Goal: Information Seeking & Learning: Find specific page/section

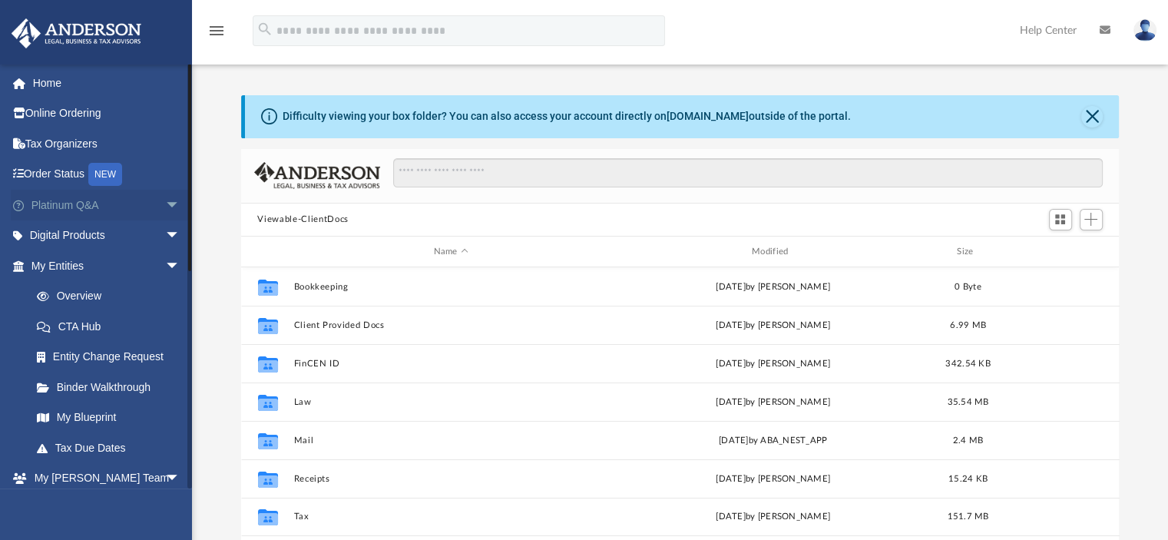
click at [88, 197] on link "Platinum Q&A arrow_drop_down" at bounding box center [107, 205] width 193 height 31
click at [165, 200] on span "arrow_drop_down" at bounding box center [180, 205] width 31 height 31
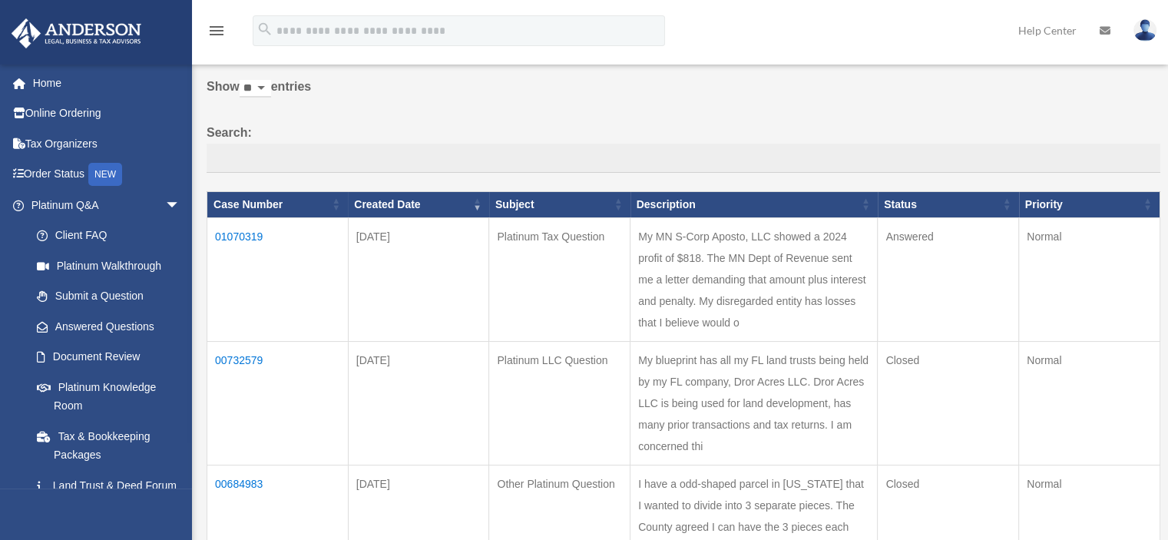
scroll to position [112, 0]
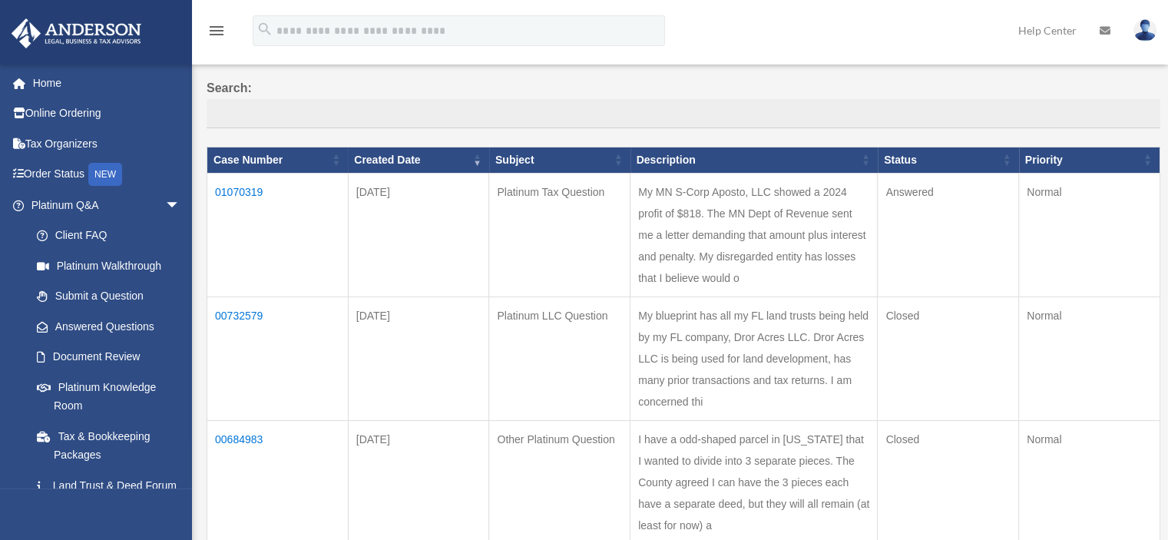
click at [244, 189] on td "01070319" at bounding box center [277, 235] width 141 height 124
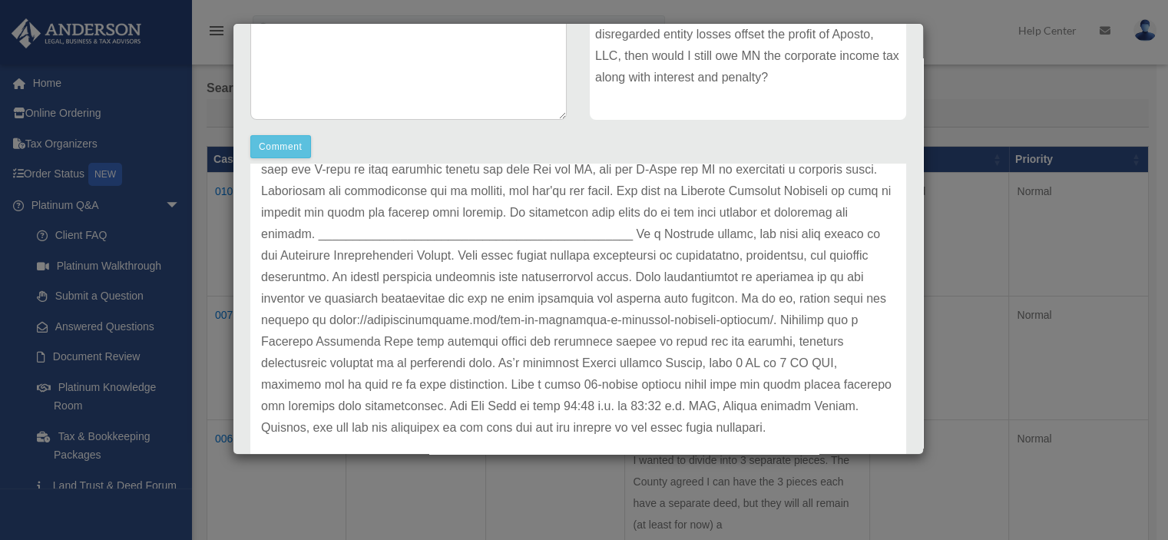
scroll to position [214, 0]
